Goal: Task Accomplishment & Management: Manage account settings

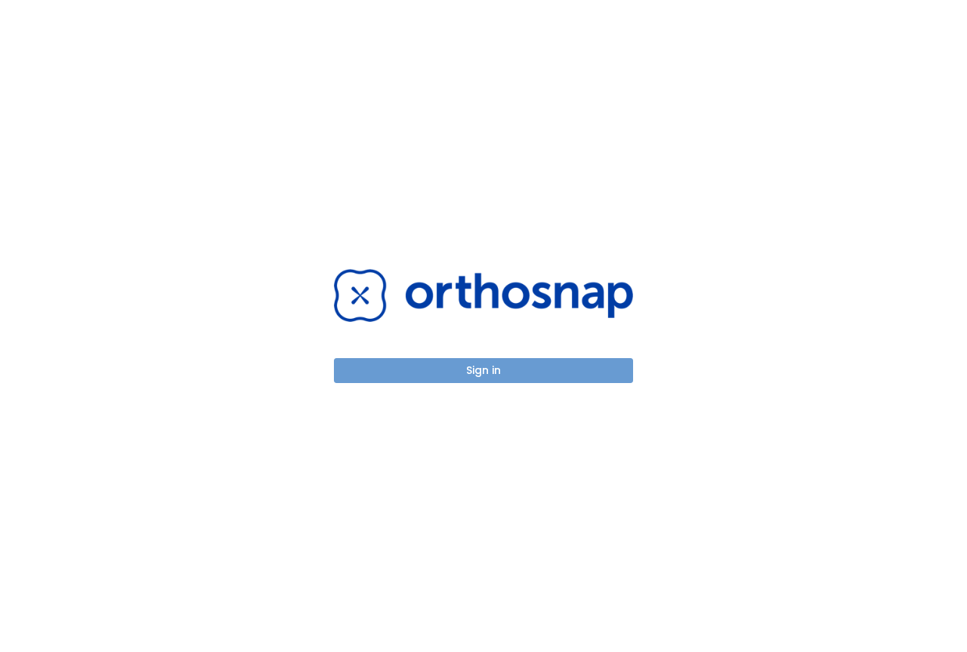
click at [434, 368] on button "Sign in" at bounding box center [483, 370] width 299 height 25
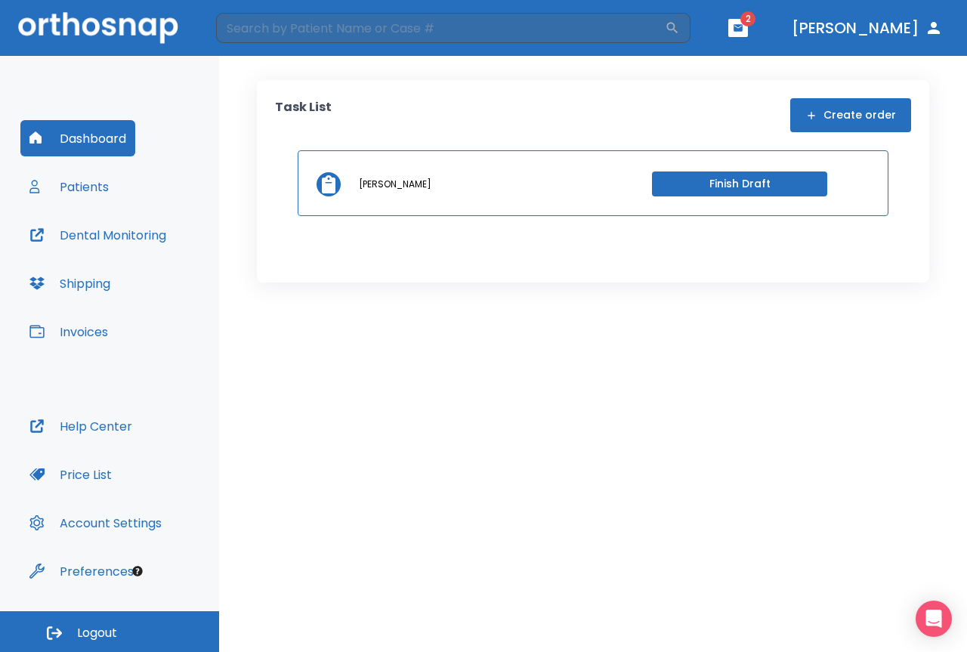
click at [85, 187] on button "Patients" at bounding box center [68, 186] width 97 height 36
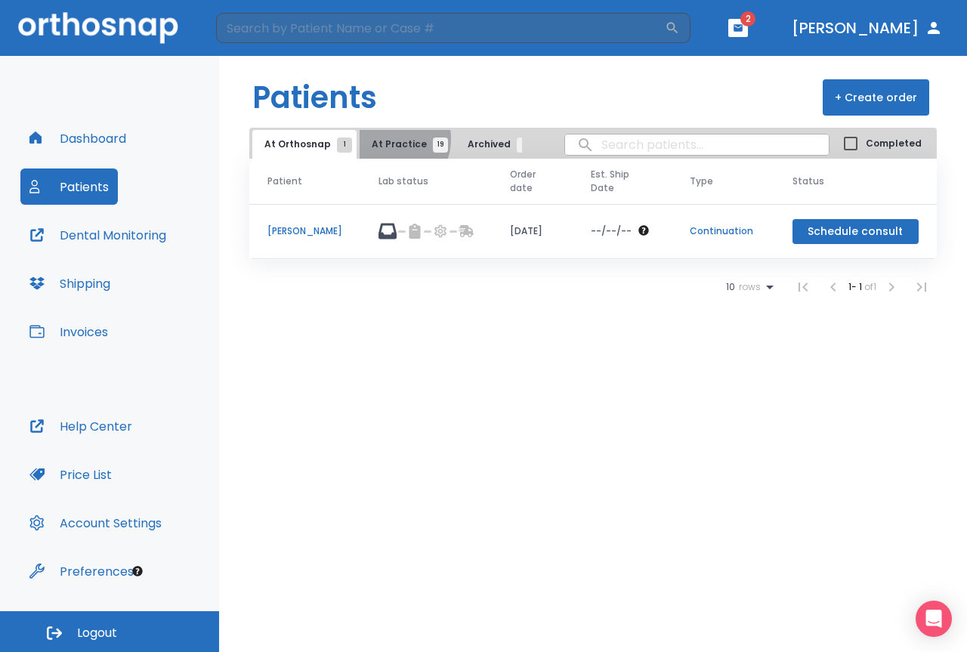
click at [383, 139] on span "At Practice 19" at bounding box center [406, 145] width 69 height 14
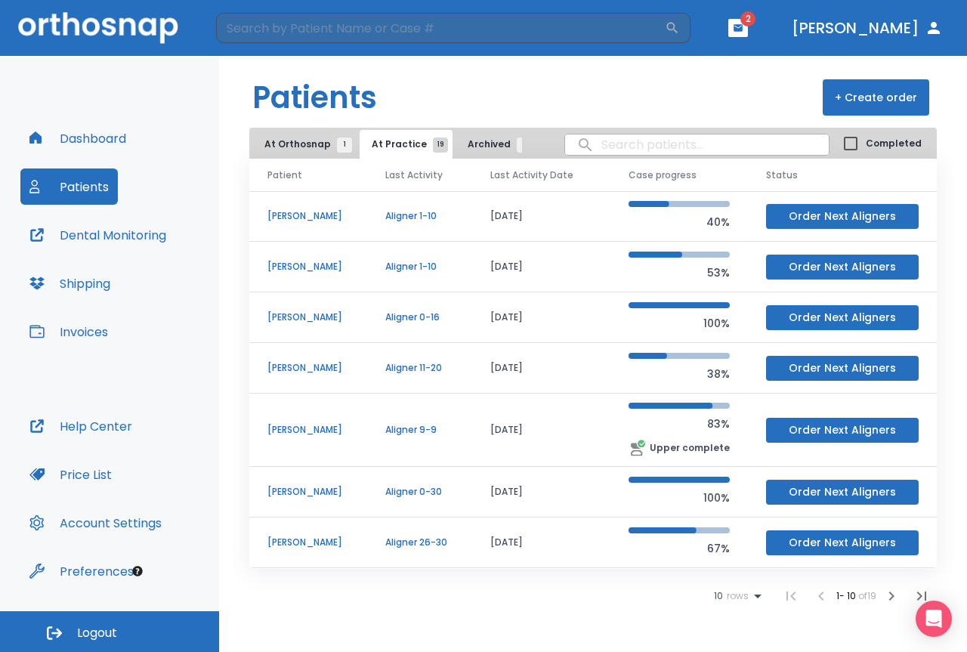
click at [299, 266] on p "Olivia Wiemelt" at bounding box center [308, 267] width 82 height 14
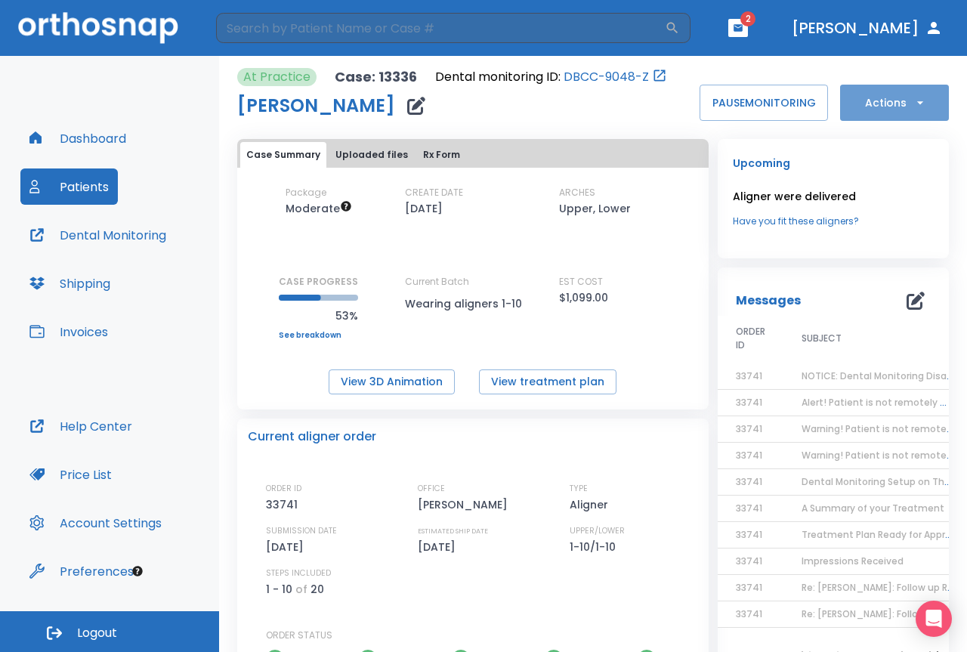
click at [928, 91] on button "Actions" at bounding box center [894, 103] width 109 height 36
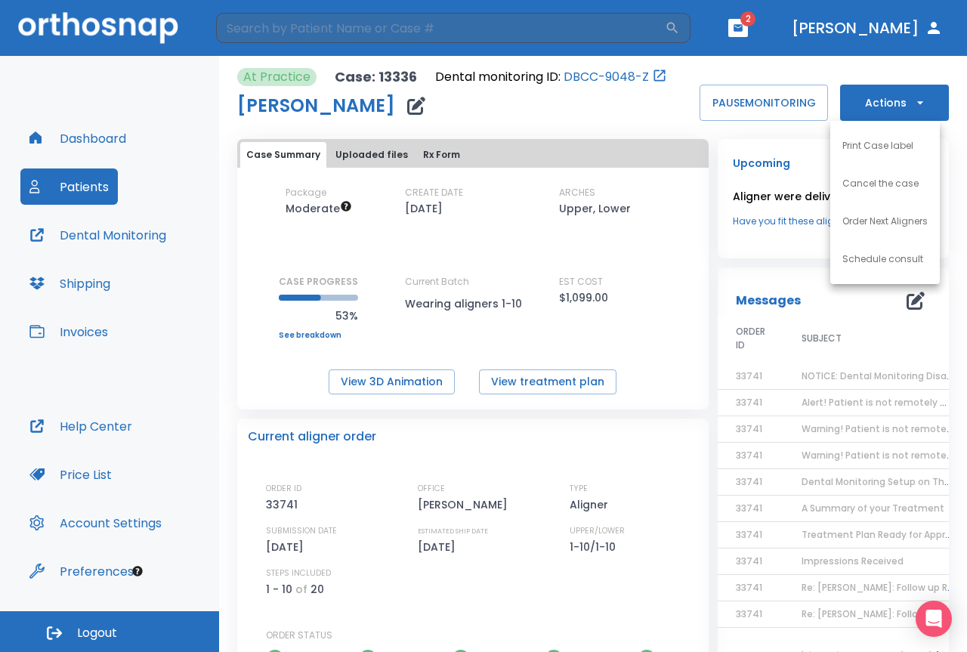
click at [669, 203] on div at bounding box center [483, 326] width 967 height 652
click at [407, 110] on icon "button" at bounding box center [416, 106] width 18 height 18
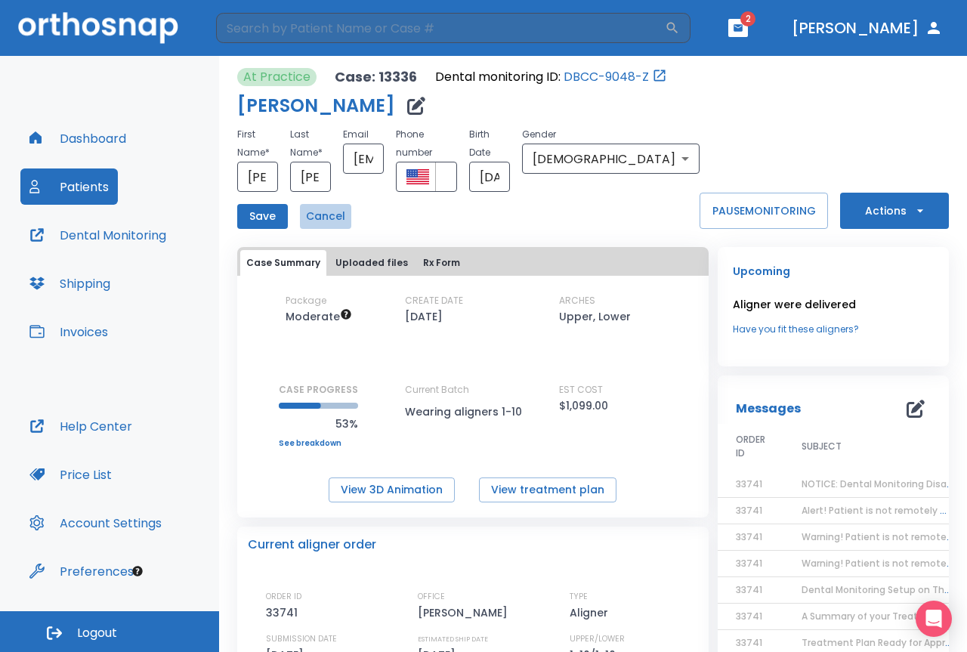
click at [310, 204] on button "Cancel" at bounding box center [325, 216] width 51 height 25
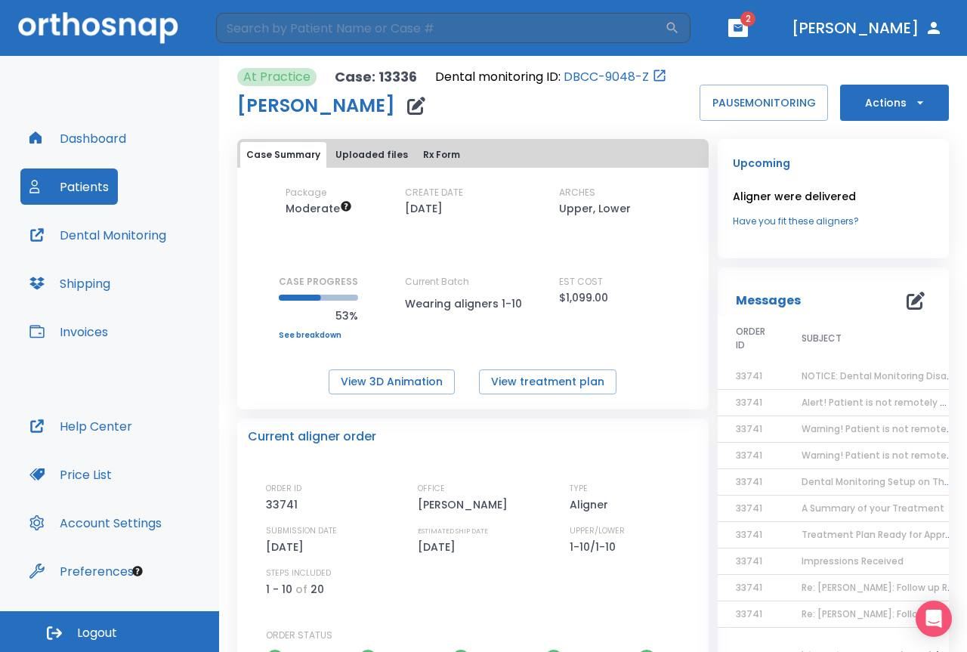
click at [743, 29] on icon "button" at bounding box center [738, 27] width 9 height 7
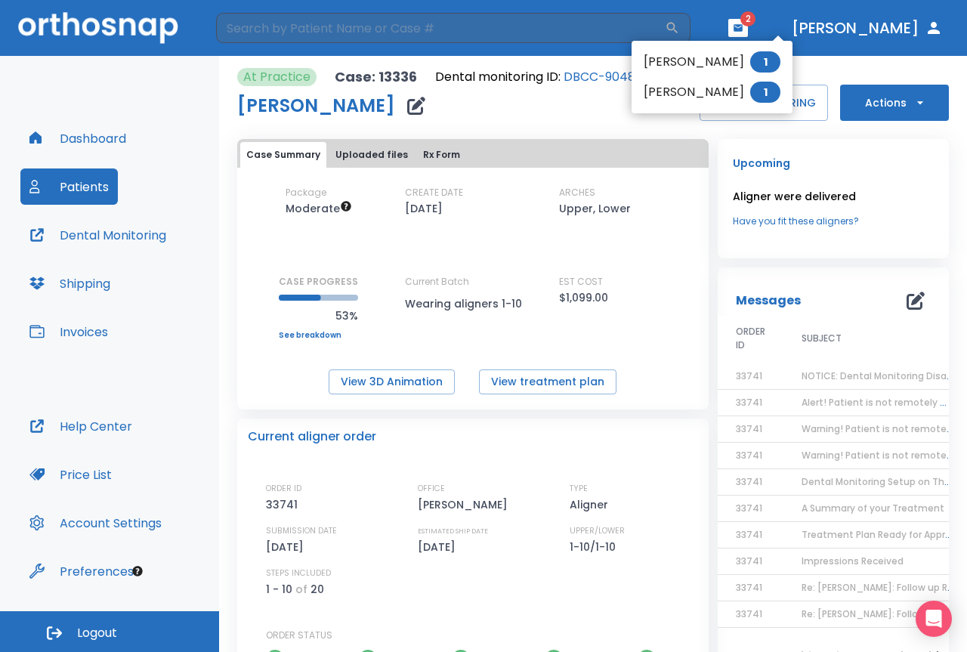
click at [700, 91] on li "Marci Hodge 1" at bounding box center [712, 92] width 161 height 30
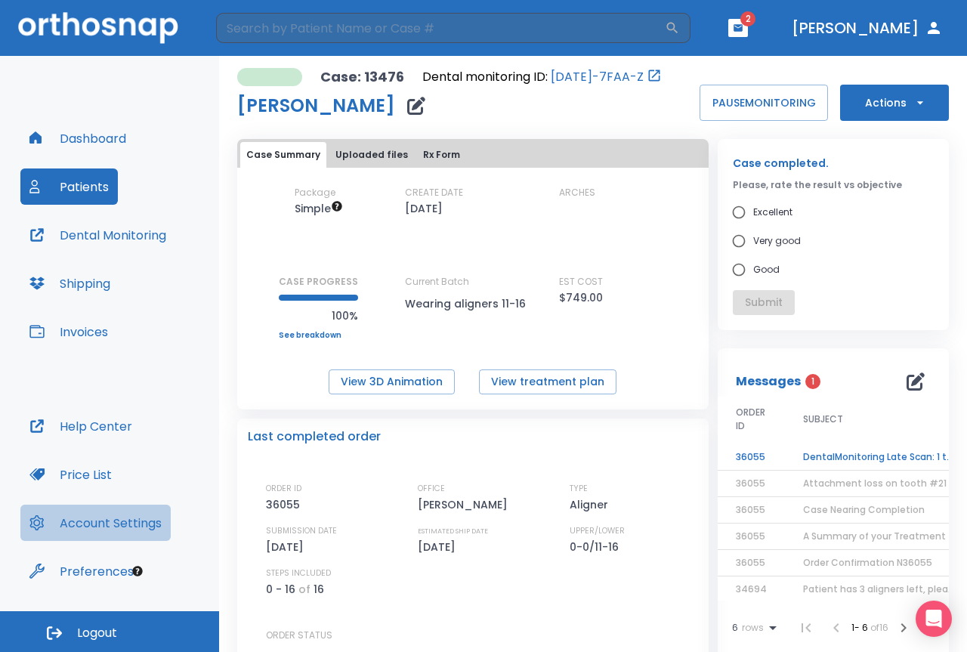
click at [132, 523] on button "Account Settings" at bounding box center [95, 523] width 150 height 36
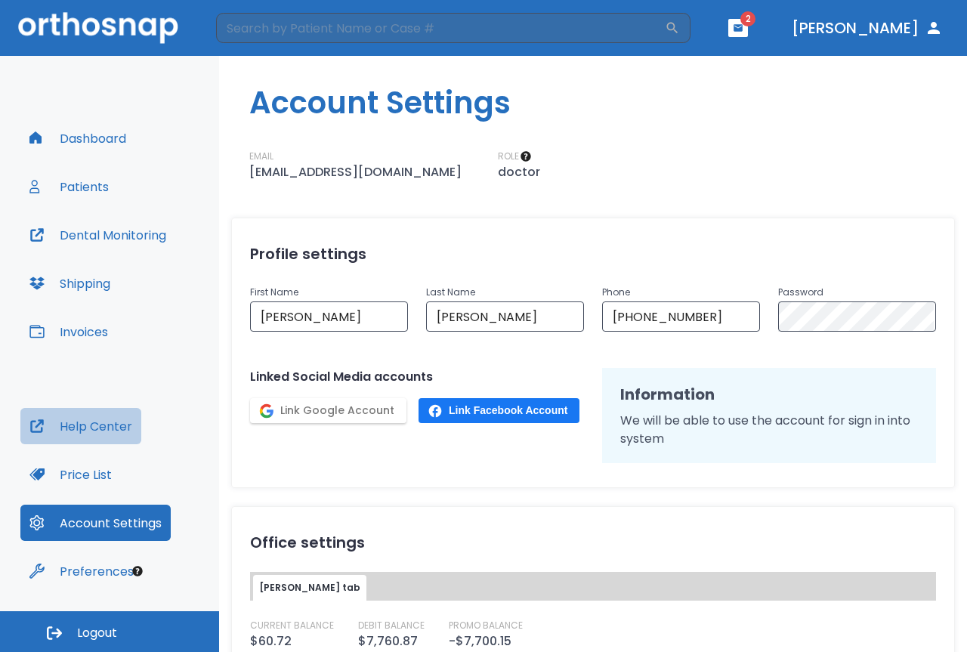
click at [96, 427] on button "Help Center" at bounding box center [80, 426] width 121 height 36
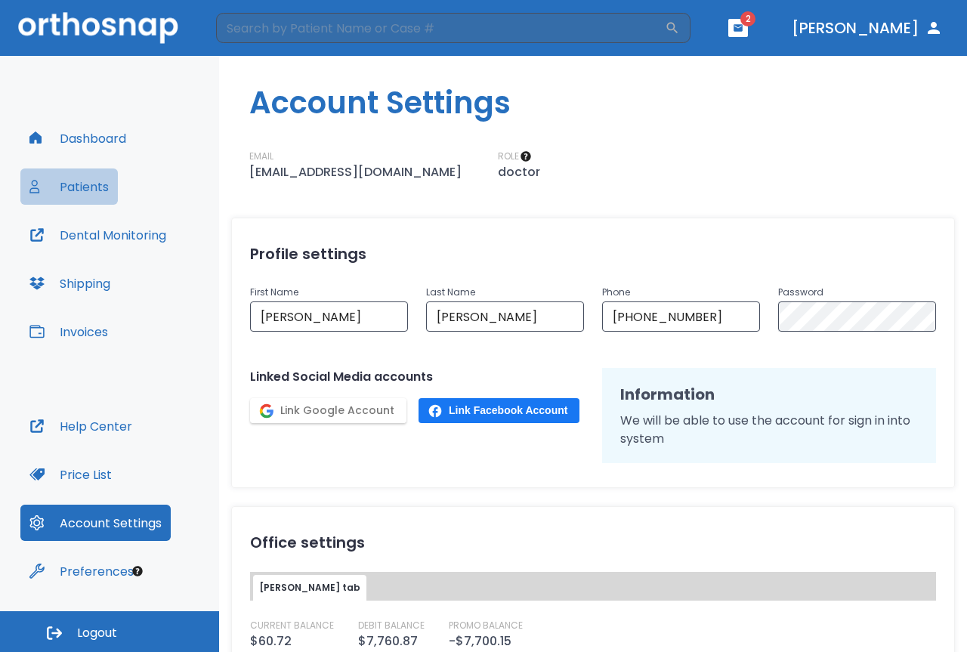
click at [101, 196] on button "Patients" at bounding box center [68, 186] width 97 height 36
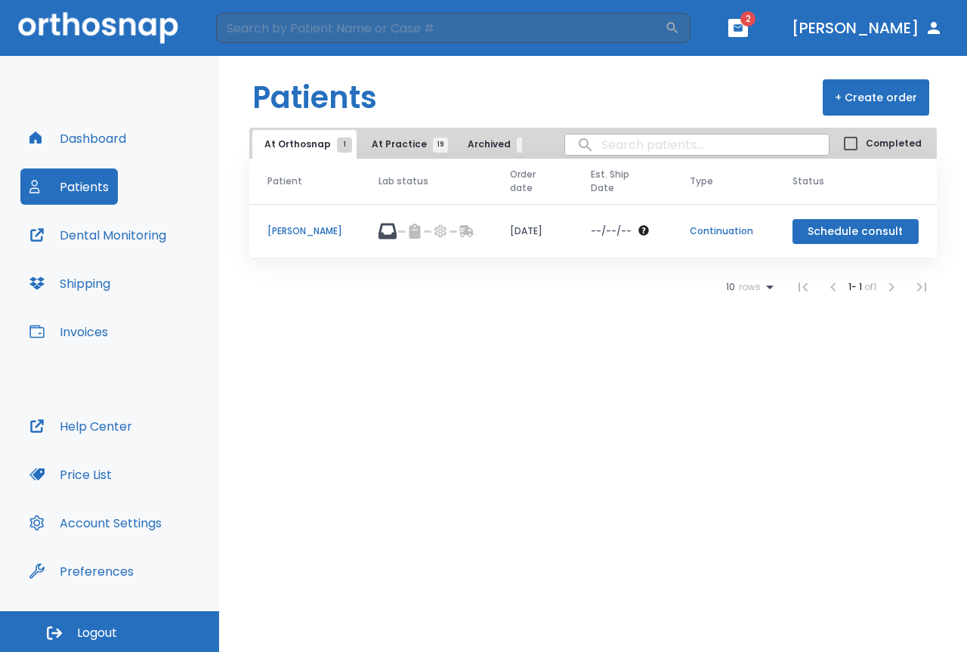
click at [433, 144] on span "19" at bounding box center [440, 145] width 15 height 15
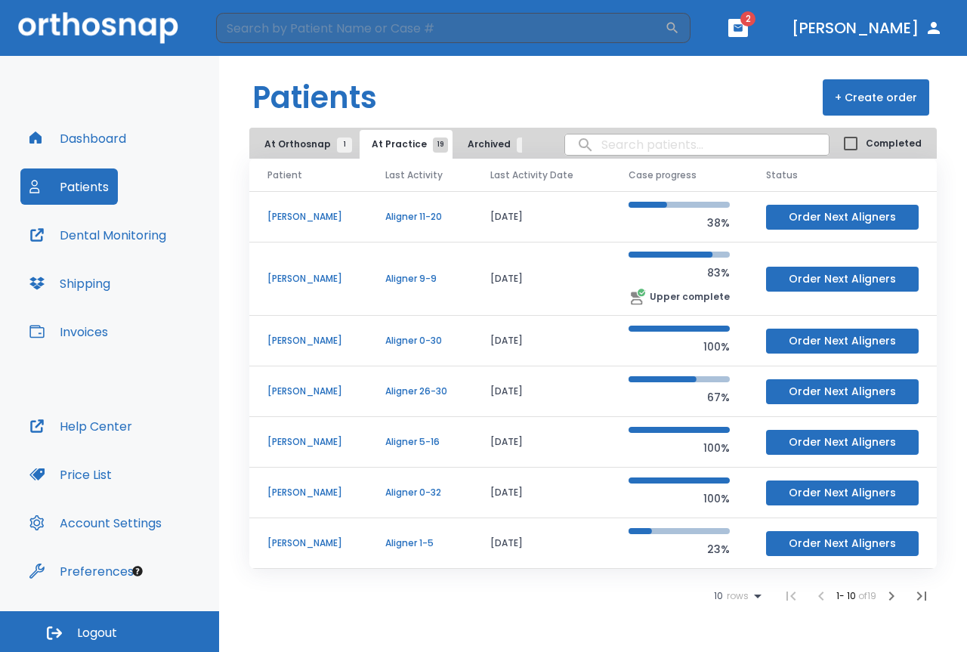
scroll to position [152, 0]
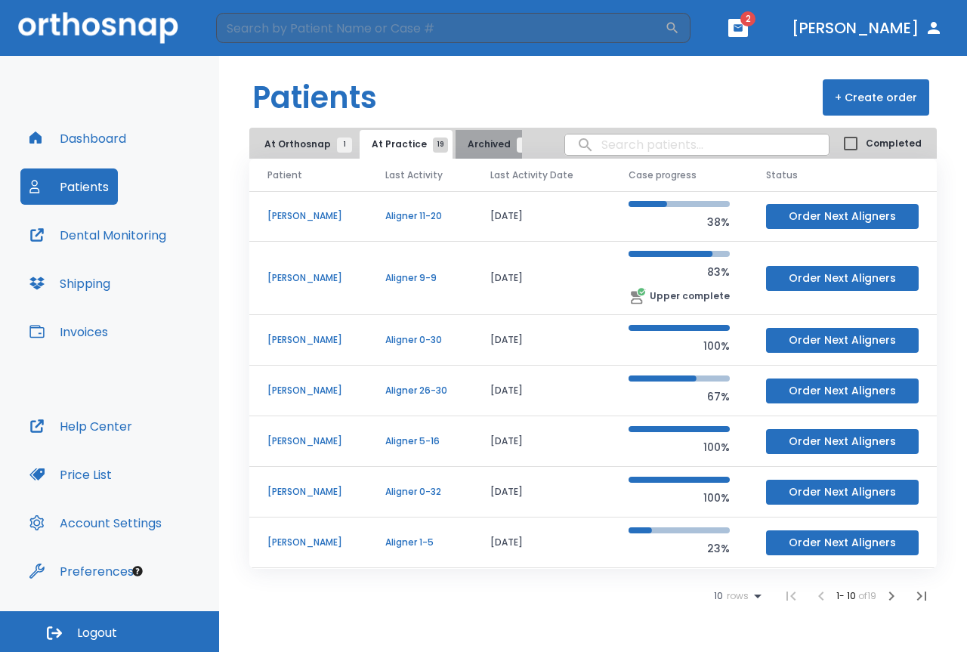
click at [491, 144] on span "Archived 6" at bounding box center [496, 145] width 57 height 14
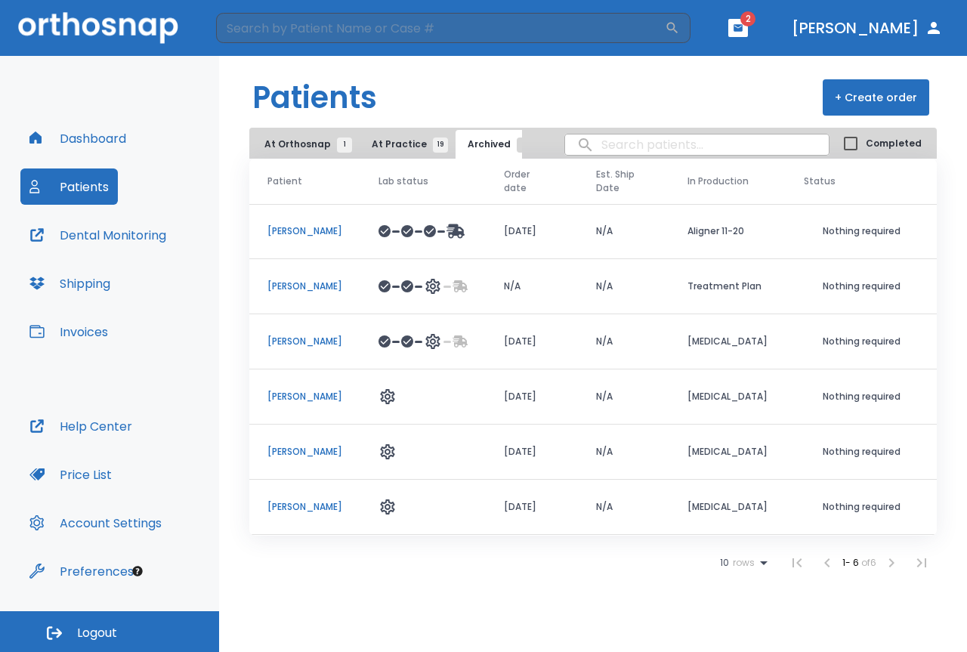
click at [398, 143] on span "At Practice 19" at bounding box center [406, 145] width 69 height 14
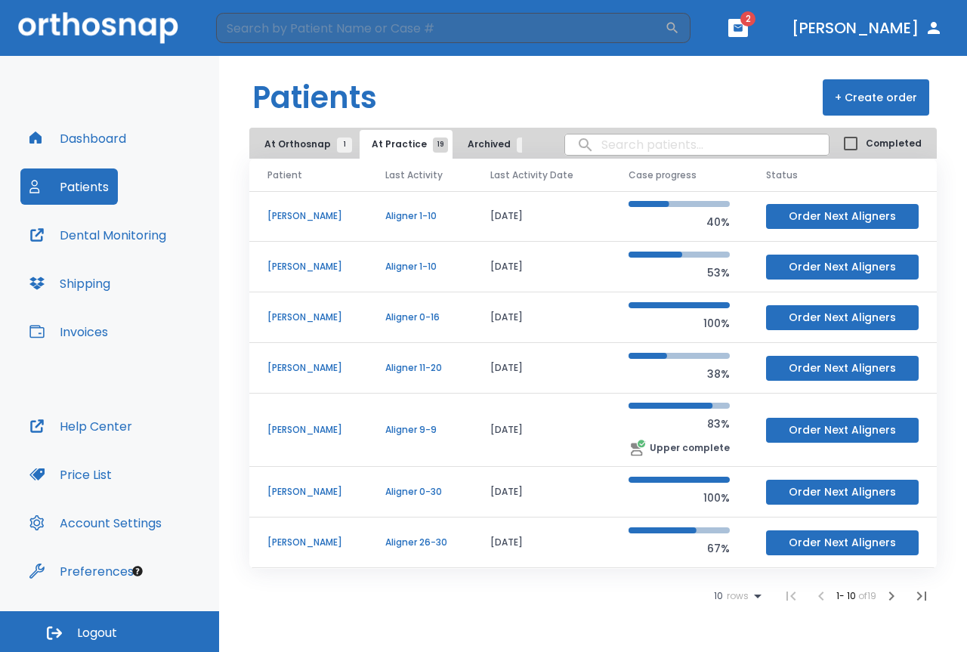
click at [299, 270] on p "Olivia Wiemelt" at bounding box center [308, 267] width 82 height 14
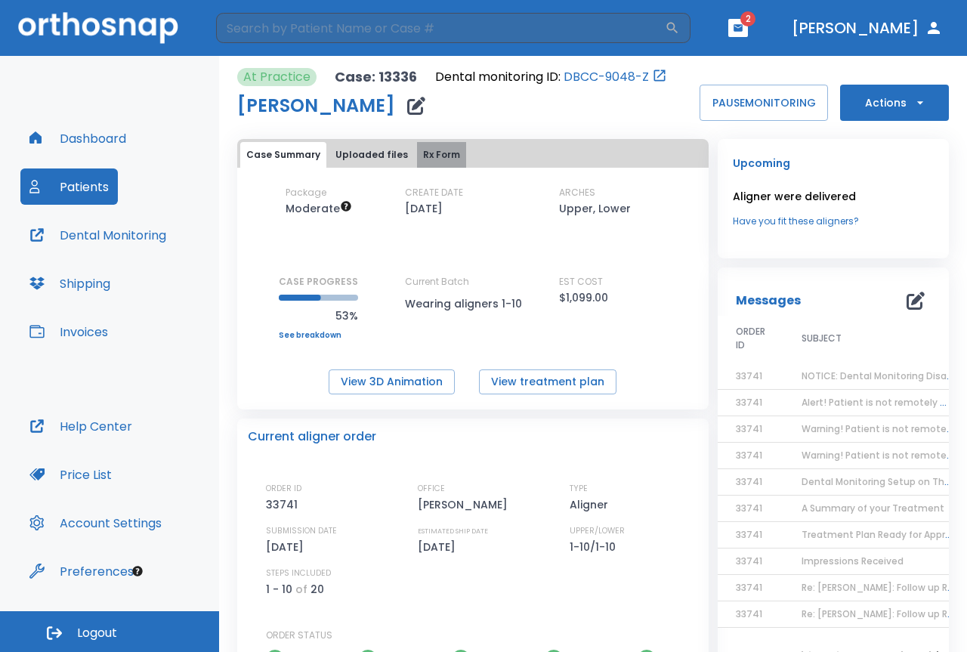
click at [437, 152] on button "Rx Form" at bounding box center [441, 155] width 49 height 26
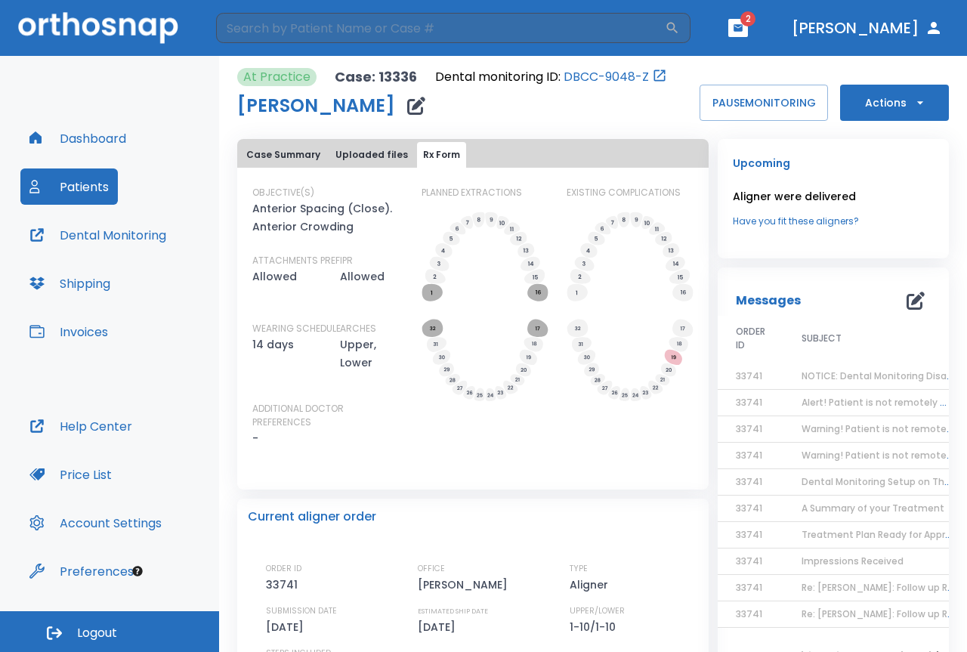
click at [270, 159] on button "Case Summary" at bounding box center [283, 155] width 86 height 26
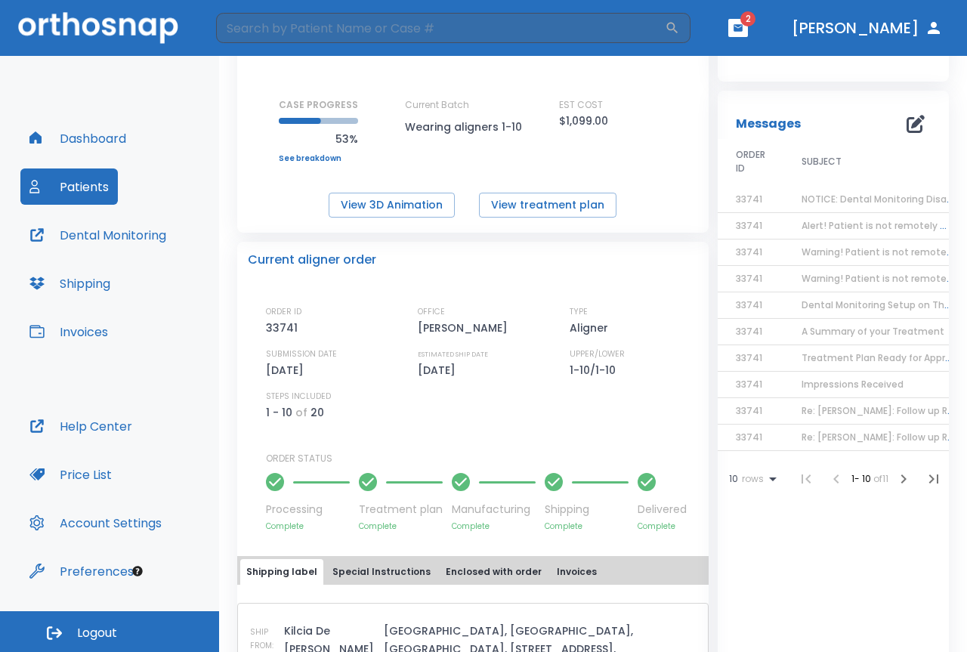
scroll to position [151, 0]
